Goal: Task Accomplishment & Management: Manage account settings

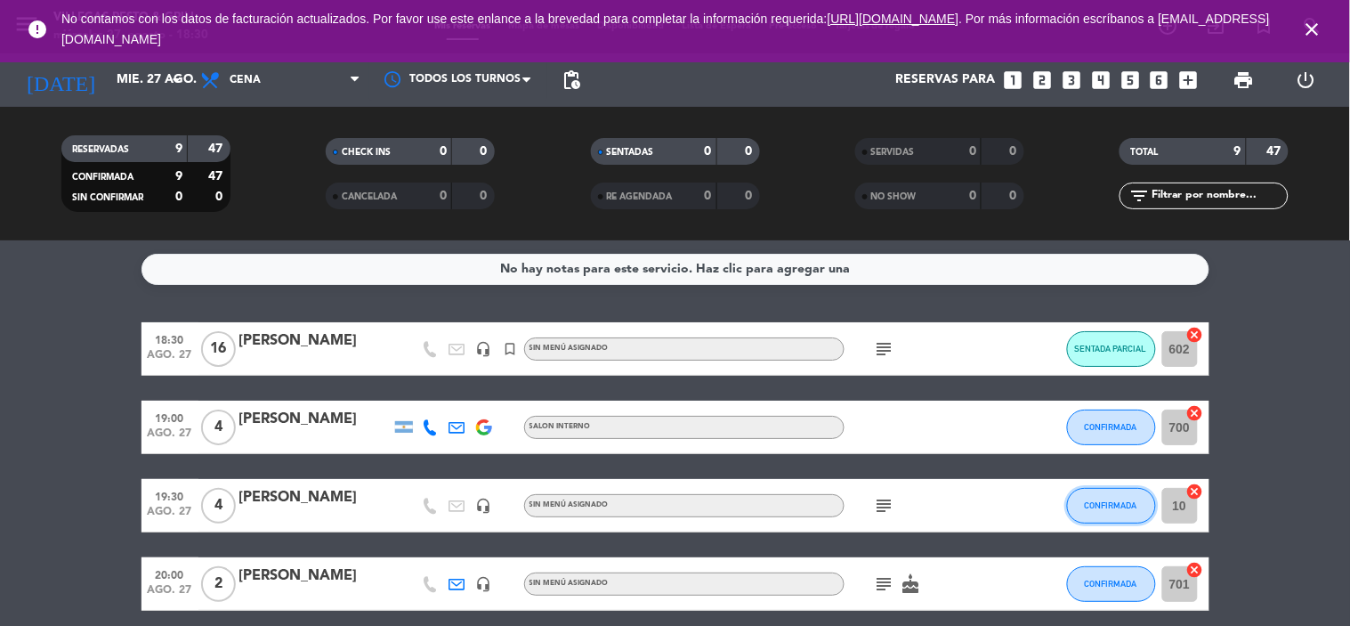
click at [1122, 497] on button "CONFIRMADA" at bounding box center [1111, 506] width 89 height 36
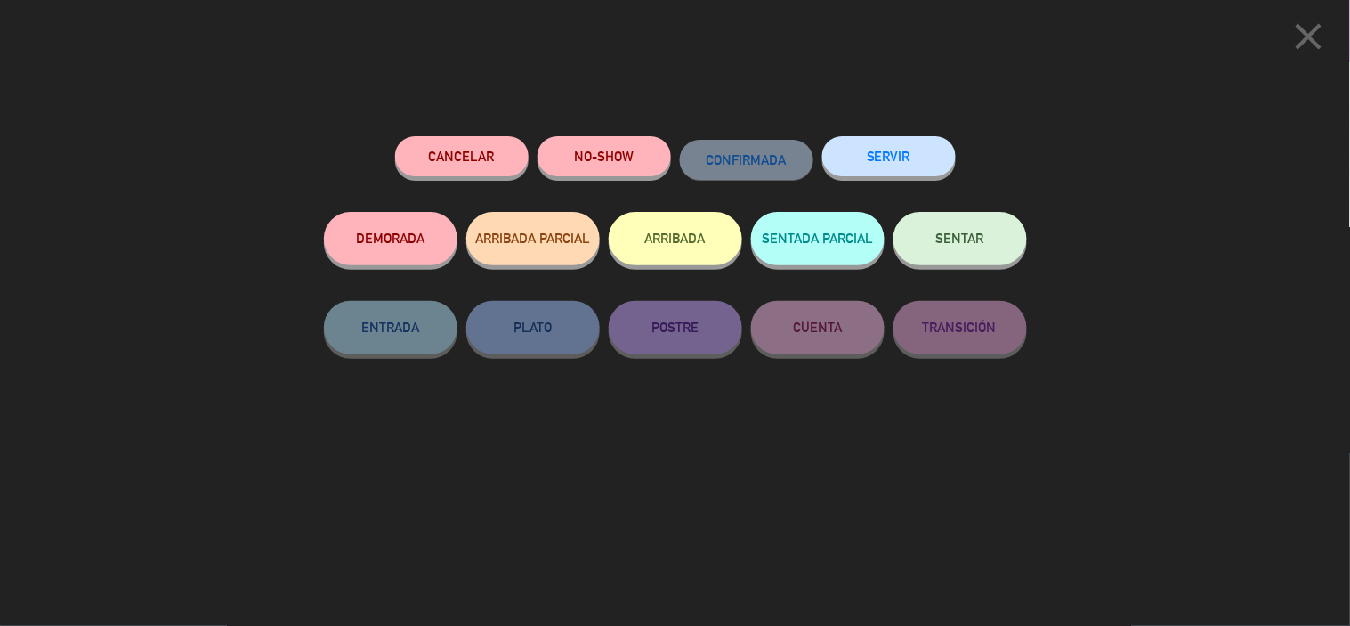
click at [926, 241] on button "SENTAR" at bounding box center [961, 238] width 134 height 53
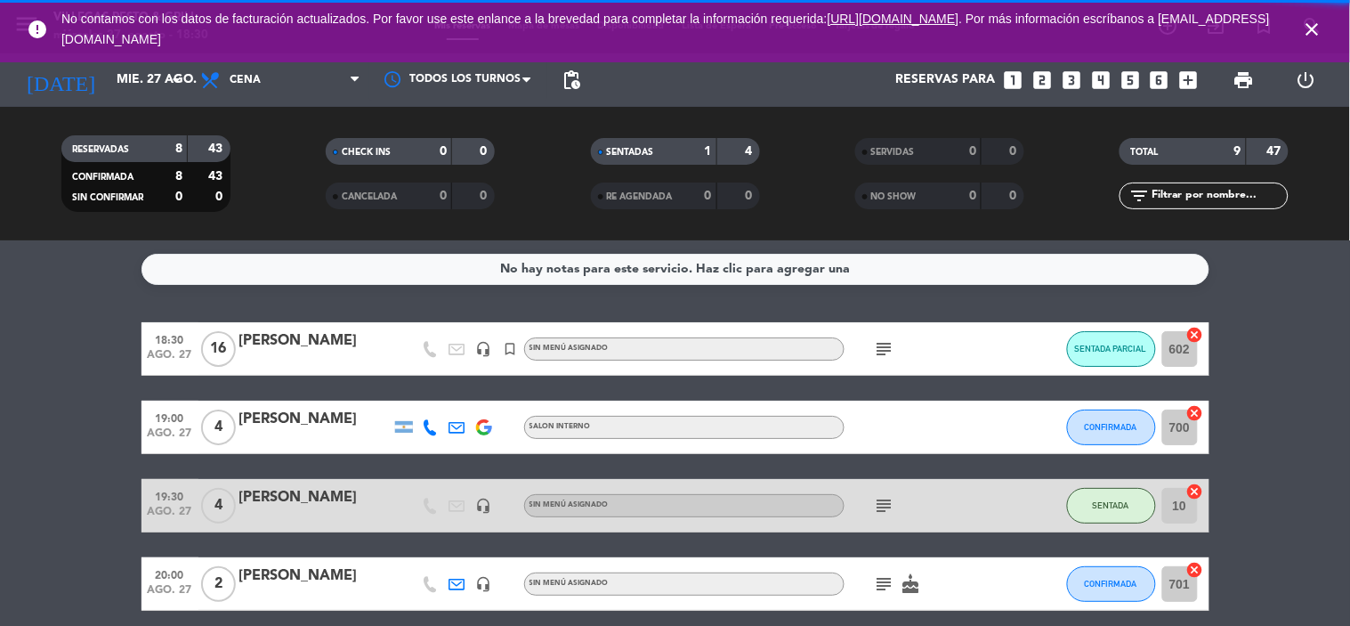
click at [874, 497] on icon "subject" at bounding box center [884, 505] width 21 height 21
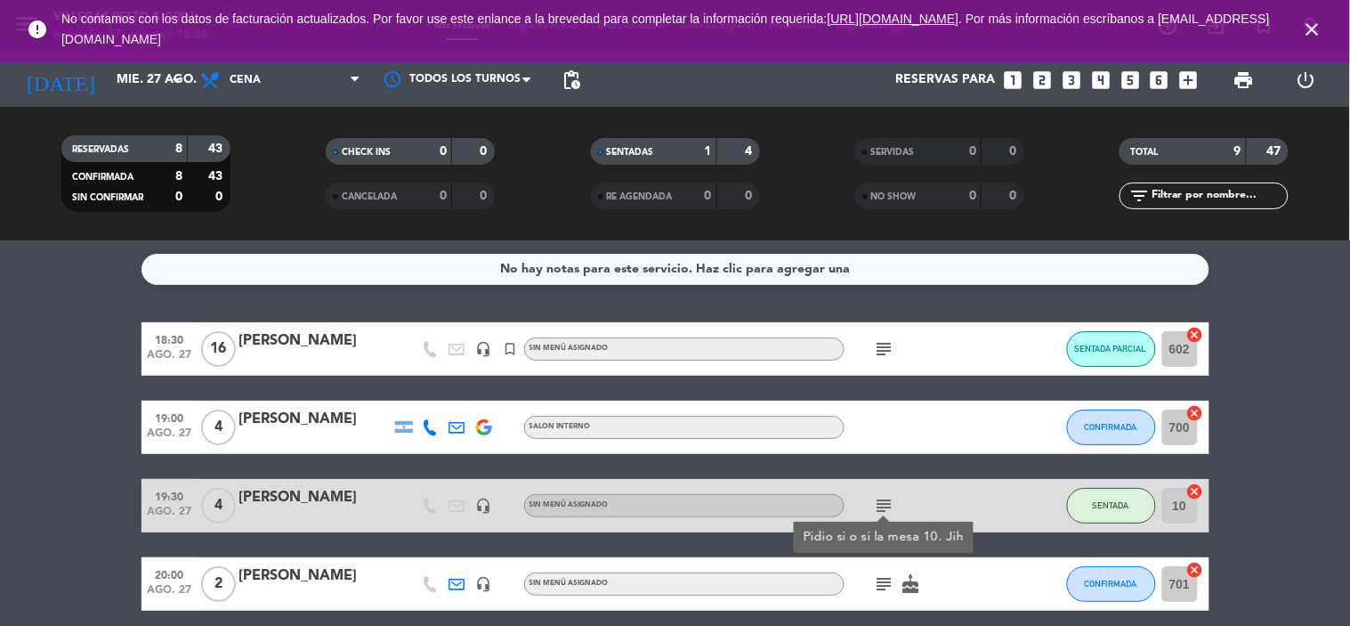
click at [1349, 406] on bookings-row "18:30 [DATE] [PERSON_NAME] headset_mic turned_in_not Sin menú asignado subject …" at bounding box center [675, 624] width 1350 height 605
click at [1321, 30] on icon "close" at bounding box center [1312, 29] width 21 height 21
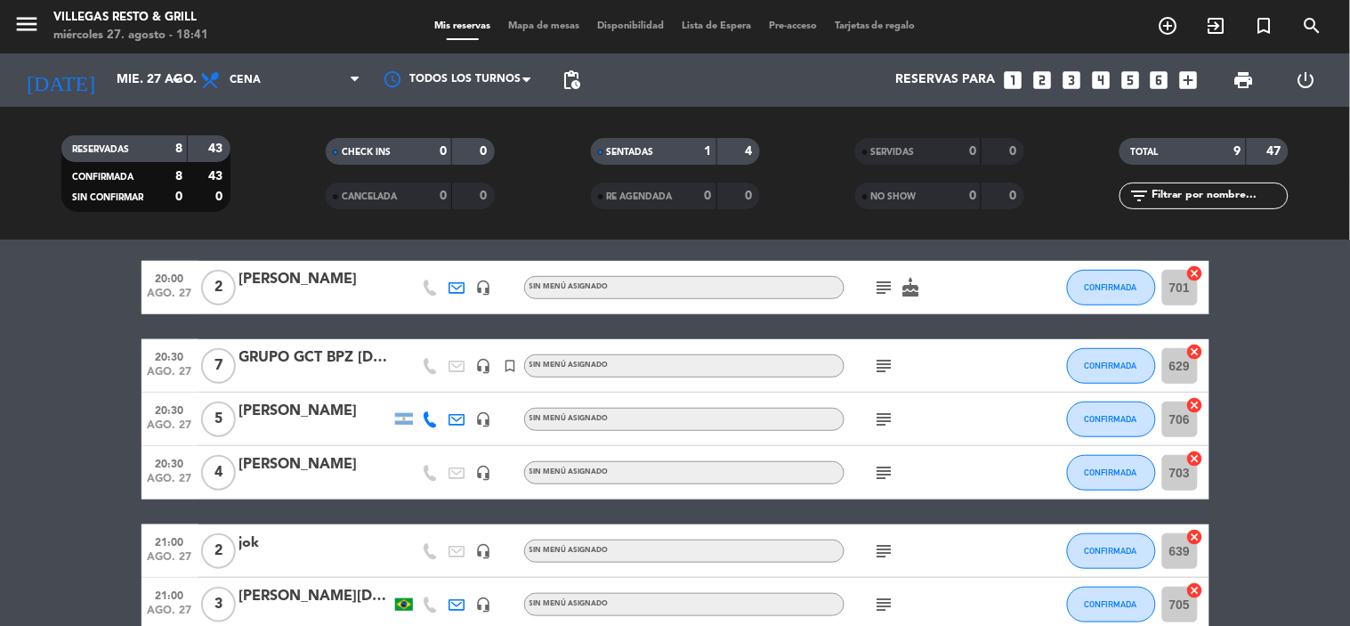
scroll to position [198, 0]
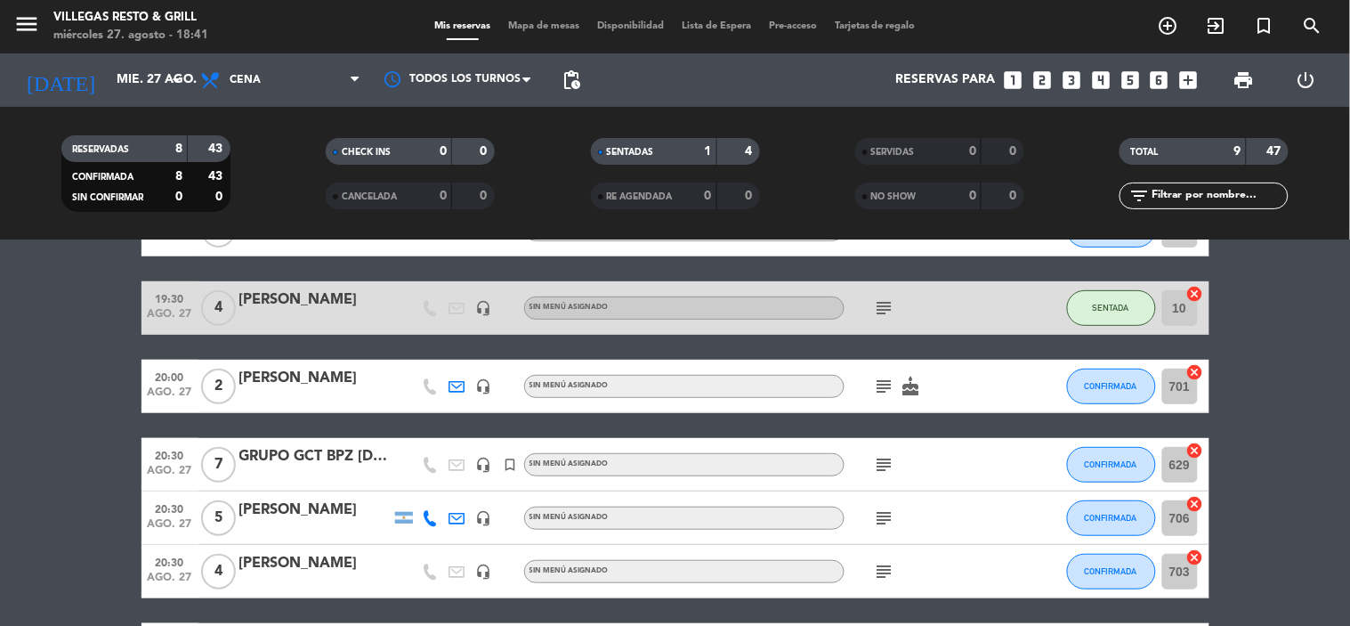
click at [360, 452] on div "GRUPO GCT BPZ [DATE]" at bounding box center [314, 456] width 151 height 23
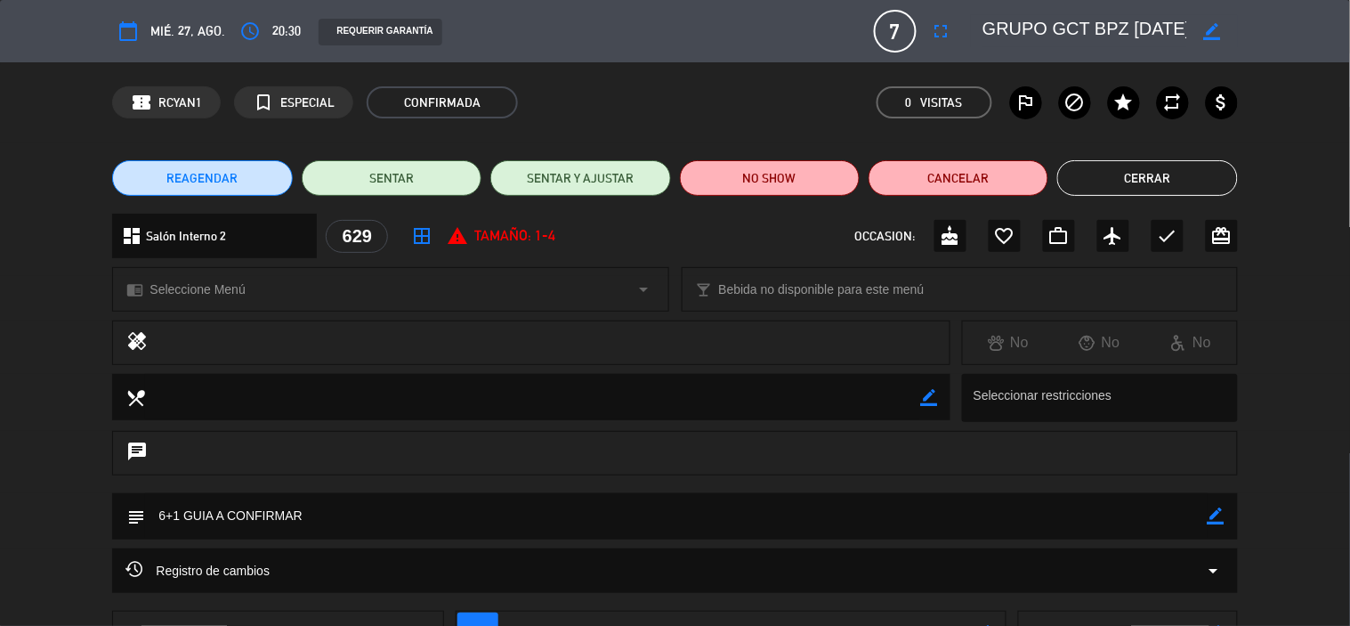
click at [1169, 176] on button "Cerrar" at bounding box center [1147, 178] width 180 height 36
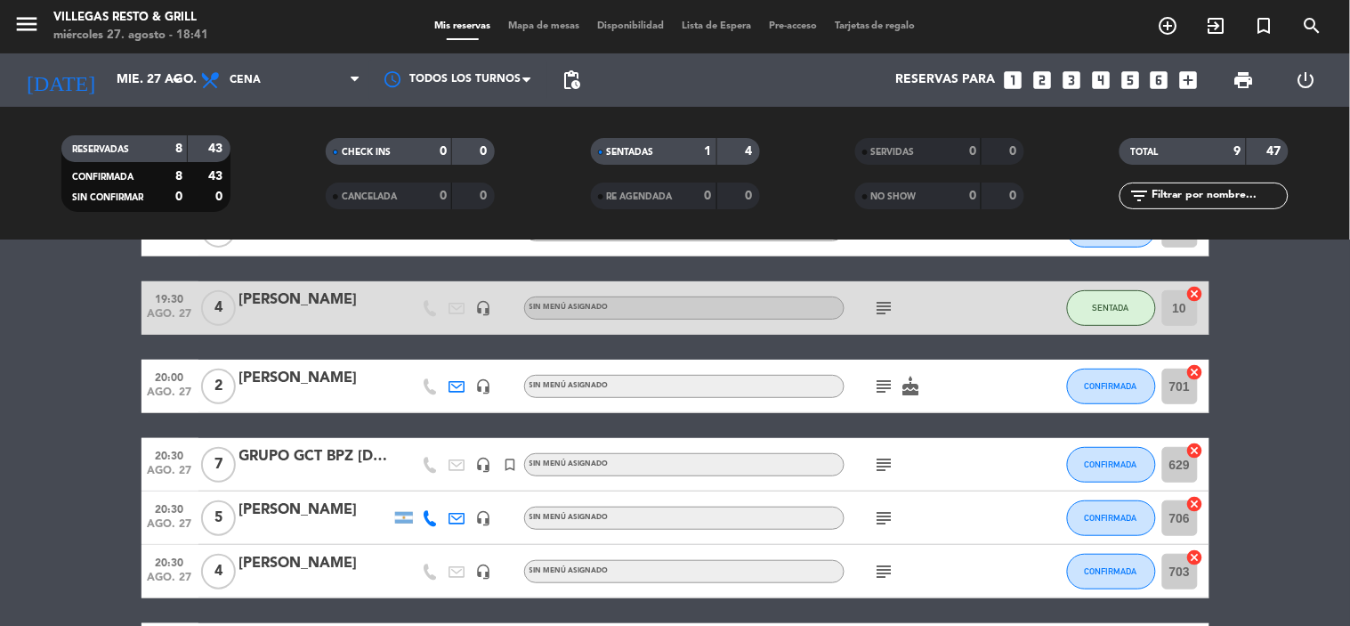
drag, startPoint x: 1072, startPoint y: 461, endPoint x: 1082, endPoint y: 461, distance: 10.7
click at [1082, 461] on div "20:30 [DATE] 7 GRUPO GCT BPZ [DATE] headset_mic turned_in_not Sin menú asignado…" at bounding box center [676, 464] width 1068 height 53
click at [1082, 461] on button "CONFIRMADA" at bounding box center [1111, 465] width 89 height 36
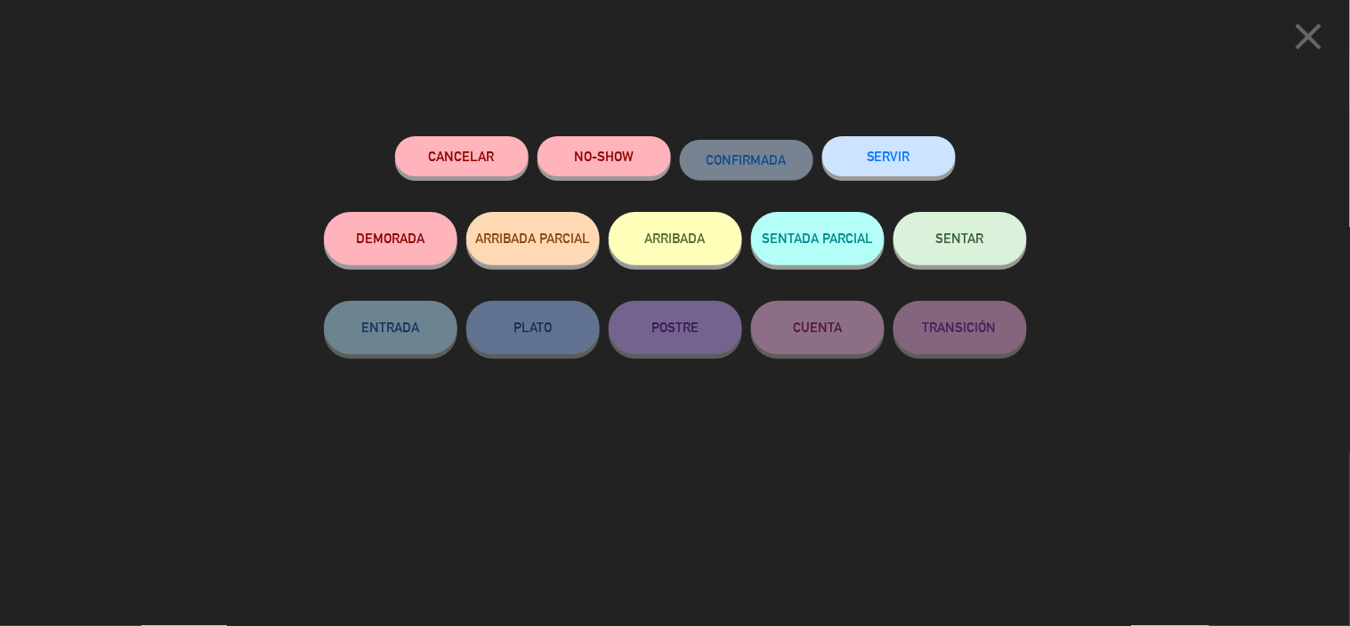
click at [965, 253] on button "SENTAR" at bounding box center [961, 238] width 134 height 53
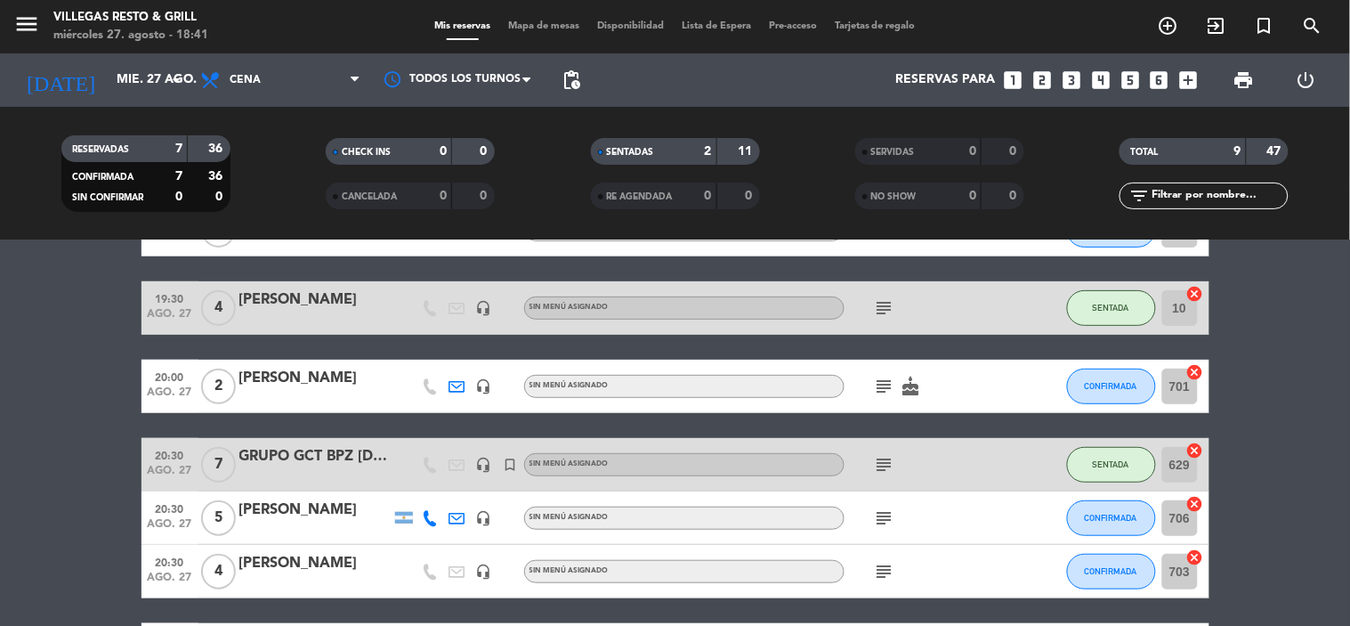
click at [885, 457] on icon "subject" at bounding box center [884, 464] width 21 height 21
click at [1285, 347] on bookings-row "18:30 [DATE] [PERSON_NAME] headset_mic turned_in_not Sin menú asignado subject …" at bounding box center [675, 427] width 1350 height 605
